Goal: Navigation & Orientation: Find specific page/section

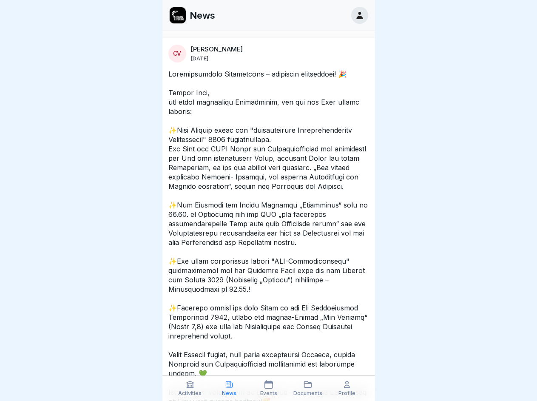
click at [190, 388] on icon at bounding box center [190, 384] width 8 height 8
click at [229, 388] on icon at bounding box center [229, 384] width 8 height 8
click at [268, 388] on icon at bounding box center [268, 384] width 8 height 8
click at [308, 388] on icon at bounding box center [307, 384] width 8 height 8
click at [347, 388] on icon at bounding box center [346, 384] width 8 height 8
